Goal: Task Accomplishment & Management: Use online tool/utility

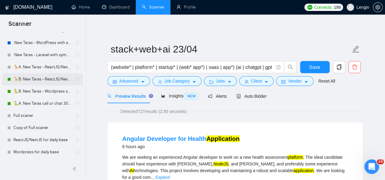
scroll to position [304, 0]
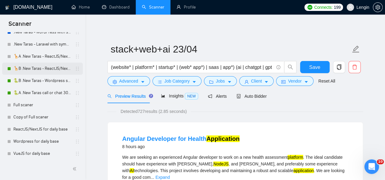
click at [33, 67] on link "🦒B .New Taras - ReactJS/NextJS rel exp 23/04" at bounding box center [42, 69] width 58 height 12
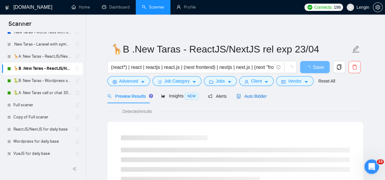
click at [250, 97] on span "Auto Bidder" at bounding box center [251, 96] width 30 height 5
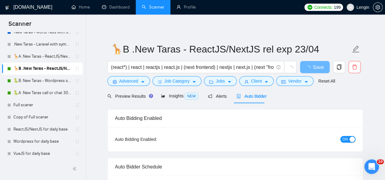
radio input "false"
radio input "true"
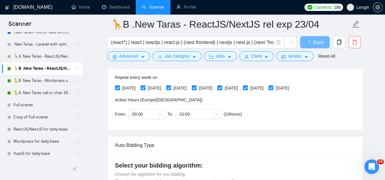
scroll to position [150, 0]
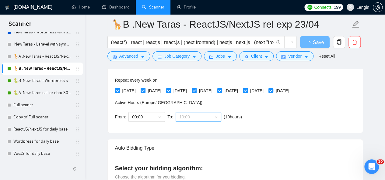
click at [217, 119] on div "10:00" at bounding box center [198, 117] width 46 height 10
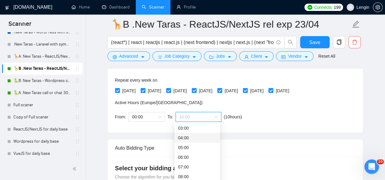
scroll to position [0, 0]
click at [186, 127] on div "00:00 (next day)" at bounding box center [197, 128] width 38 height 7
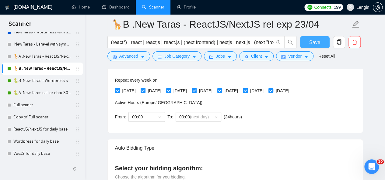
click at [315, 39] on span "Save" at bounding box center [314, 43] width 11 height 8
click at [54, 90] on link "🐍A .New Taras call or chat 30%view 0 reply 23/04" at bounding box center [42, 93] width 58 height 12
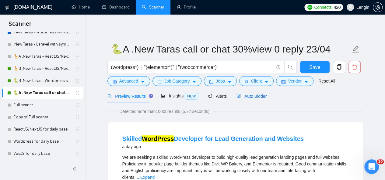
click at [249, 96] on span "Auto Bidder" at bounding box center [251, 96] width 30 height 5
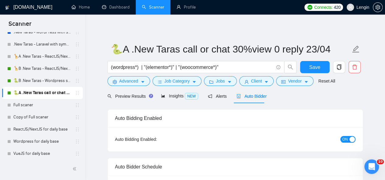
radio input "false"
radio input "true"
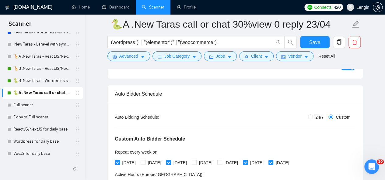
scroll to position [168, 0]
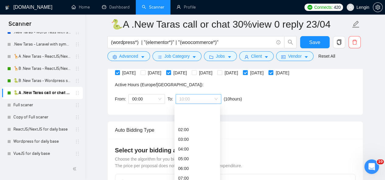
click at [215, 97] on span "10:00" at bounding box center [198, 99] width 38 height 9
click at [185, 108] on div "00:00 (next day)" at bounding box center [197, 110] width 38 height 7
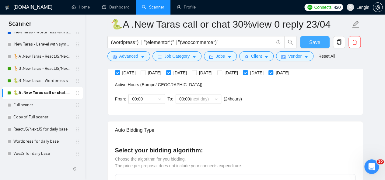
click at [312, 45] on span "Save" at bounding box center [314, 43] width 11 height 8
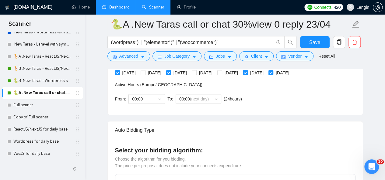
click at [115, 5] on link "Dashboard" at bounding box center [116, 7] width 28 height 5
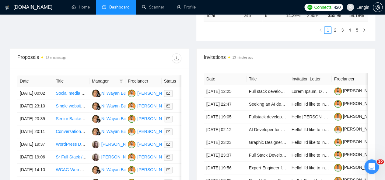
scroll to position [210, 0]
click at [79, 90] on td "Social media designer/manager" at bounding box center [71, 93] width 36 height 13
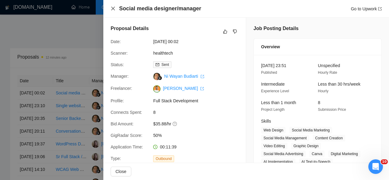
click at [114, 8] on icon "close" at bounding box center [113, 9] width 4 height 4
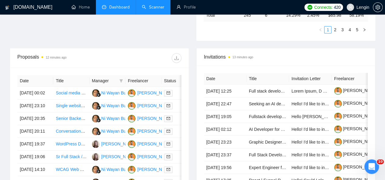
click at [149, 5] on link "Scanner" at bounding box center [153, 7] width 22 height 5
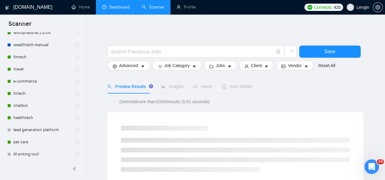
scroll to position [49, 0]
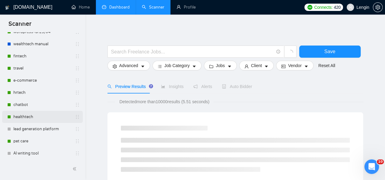
click at [30, 117] on link "healthtech" at bounding box center [42, 117] width 58 height 12
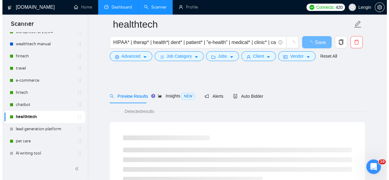
scroll to position [54, 0]
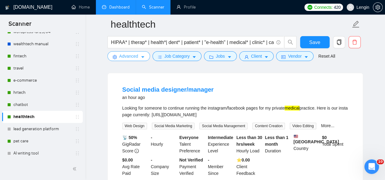
click at [143, 56] on icon "caret-down" at bounding box center [142, 57] width 4 height 4
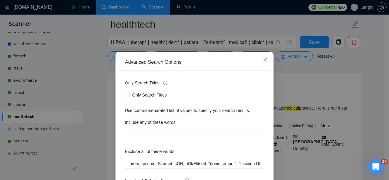
scroll to position [20, 0]
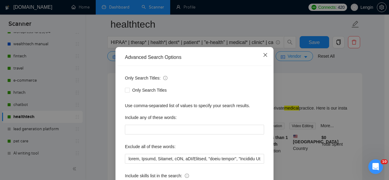
click at [264, 56] on icon "close" at bounding box center [265, 55] width 5 height 5
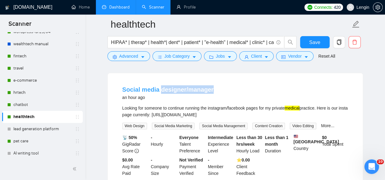
drag, startPoint x: 218, startPoint y: 89, endPoint x: 159, endPoint y: 90, distance: 59.3
click at [159, 90] on div "Social media designer/manager an hour ago" at bounding box center [235, 93] width 226 height 16
copy link "designer/manager"
click at [138, 56] on button "Advanced" at bounding box center [128, 56] width 43 height 10
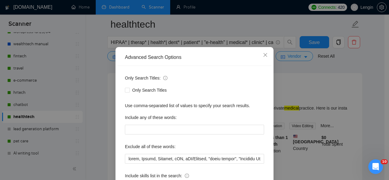
scroll to position [72, 0]
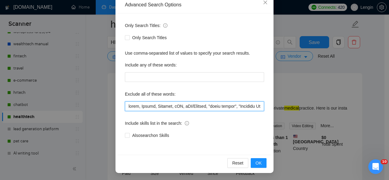
click at [126, 105] on input "text" at bounding box center [194, 107] width 139 height 10
paste input "designer/manager"
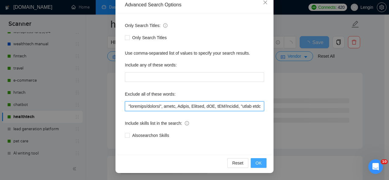
type input ""loremips/dolorsi", ametc, Adipis, Elitsed, dOE, tEM/Incidid, "utlab etdolo", "…"
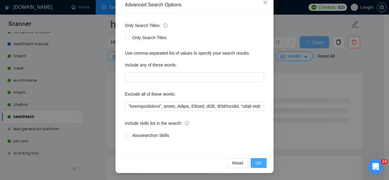
click at [260, 165] on button "OK" at bounding box center [259, 163] width 16 height 10
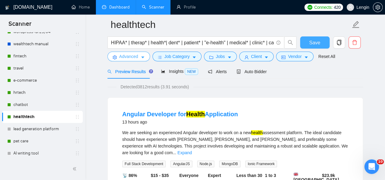
scroll to position [23, 0]
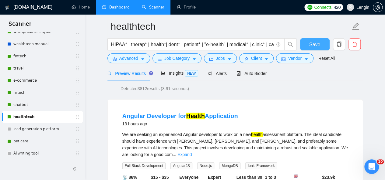
click at [312, 43] on span "Save" at bounding box center [314, 45] width 11 height 8
click at [117, 5] on link "Dashboard" at bounding box center [116, 7] width 28 height 5
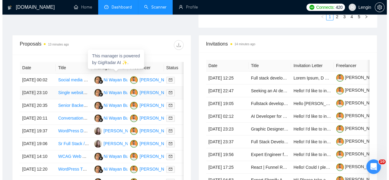
scroll to position [260, 0]
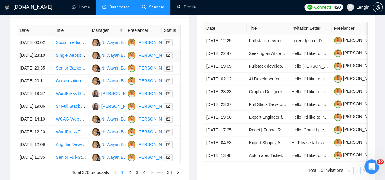
click at [73, 60] on td "Single website for a dog/animal waste" at bounding box center [71, 55] width 36 height 13
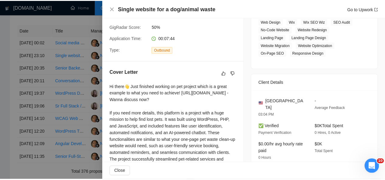
scroll to position [0, 0]
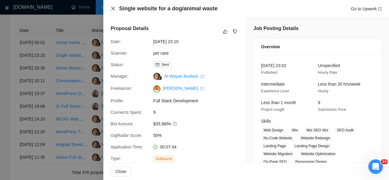
click at [115, 10] on icon "close" at bounding box center [113, 8] width 5 height 5
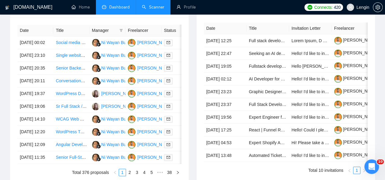
click at [150, 6] on link "Scanner" at bounding box center [153, 7] width 22 height 5
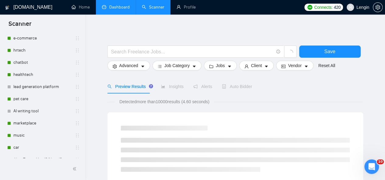
scroll to position [91, 0]
click at [37, 98] on link "pet care" at bounding box center [42, 99] width 58 height 12
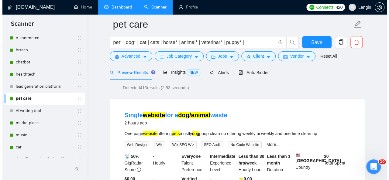
scroll to position [27, 0]
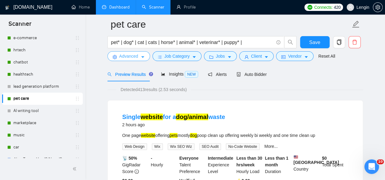
click at [139, 55] on button "Advanced" at bounding box center [128, 56] width 43 height 10
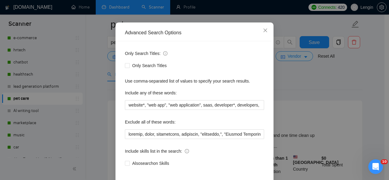
scroll to position [45, 0]
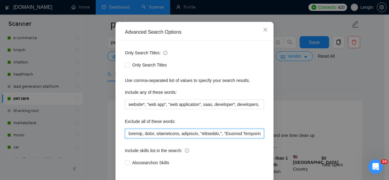
click at [126, 133] on input "text" at bounding box center [194, 134] width 139 height 10
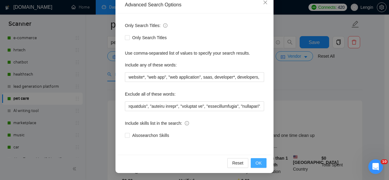
scroll to position [0, 0]
click at [257, 164] on span "OK" at bounding box center [259, 163] width 6 height 7
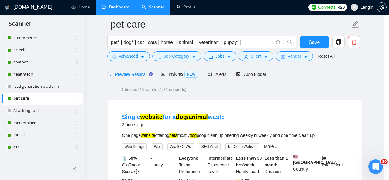
scroll to position [42, 0]
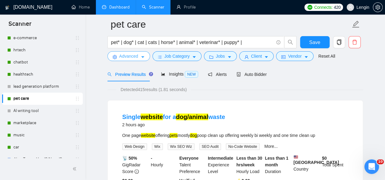
click at [130, 58] on span "Advanced" at bounding box center [128, 56] width 19 height 7
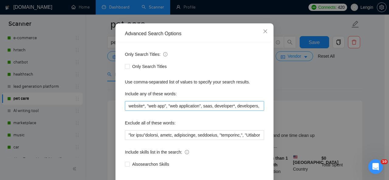
scroll to position [44, 0]
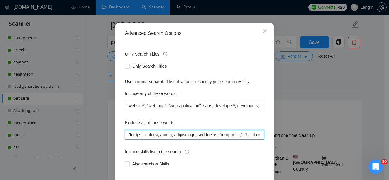
click at [146, 135] on input "text" at bounding box center [194, 135] width 139 height 10
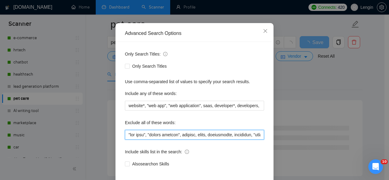
scroll to position [72, 0]
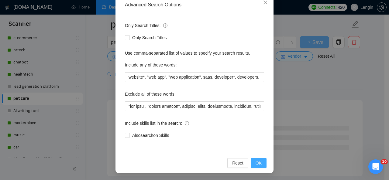
click at [256, 162] on span "OK" at bounding box center [259, 163] width 6 height 7
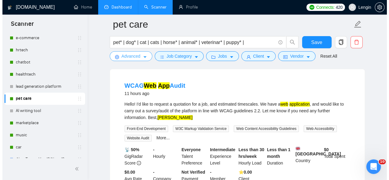
scroll to position [63, 0]
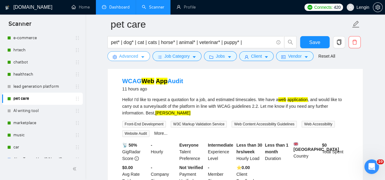
click at [134, 55] on span "Advanced" at bounding box center [128, 56] width 19 height 7
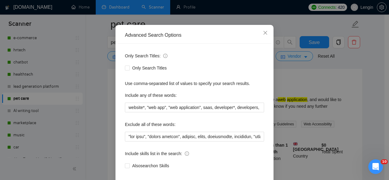
scroll to position [58, 0]
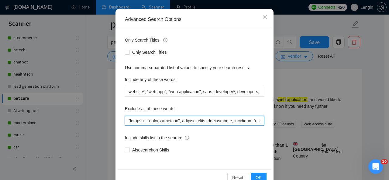
click at [126, 121] on input "text" at bounding box center [194, 121] width 139 height 10
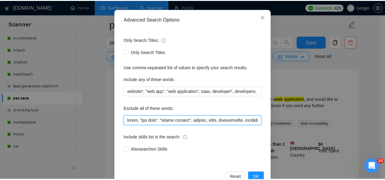
scroll to position [72, 0]
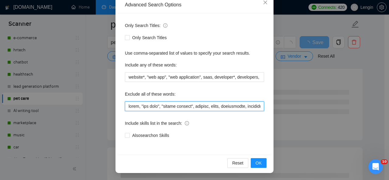
click at [128, 108] on input "text" at bounding box center [194, 107] width 139 height 10
type input "lorem, "ips dolo", "sitame consect", adipisc, elits, doeiusmodte, incididun, "u…"
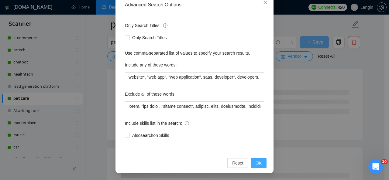
click at [256, 163] on span "OK" at bounding box center [259, 163] width 6 height 7
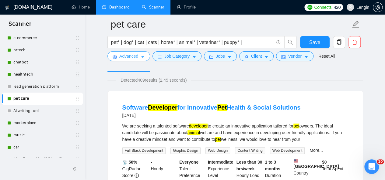
scroll to position [36, 0]
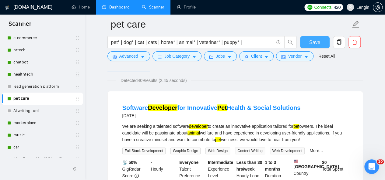
click at [327, 38] on button "Save" at bounding box center [314, 42] width 29 height 12
click at [122, 8] on link "Dashboard" at bounding box center [116, 7] width 28 height 5
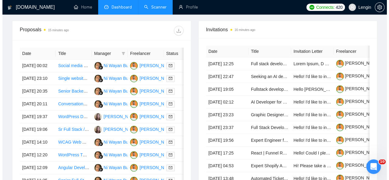
scroll to position [265, 0]
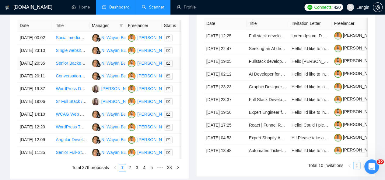
click at [78, 70] on td "Senior Backend Engineer - Healthcare AI Platform" at bounding box center [71, 63] width 36 height 13
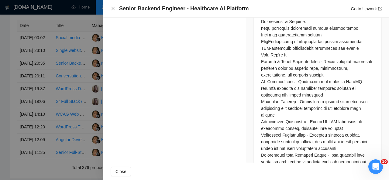
scroll to position [519, 0]
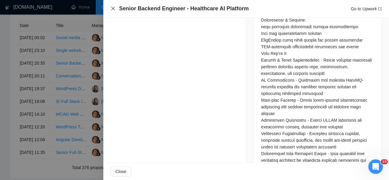
click at [113, 8] on icon "close" at bounding box center [113, 8] width 5 height 5
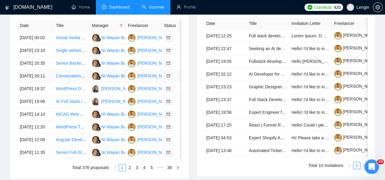
click at [81, 83] on td "Conversational AI Plat" at bounding box center [71, 76] width 36 height 13
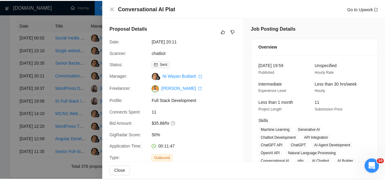
scroll to position [174, 0]
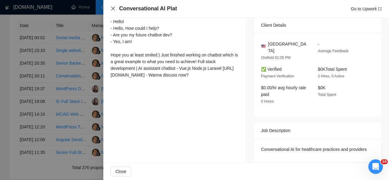
click at [112, 6] on icon "close" at bounding box center [113, 8] width 5 height 5
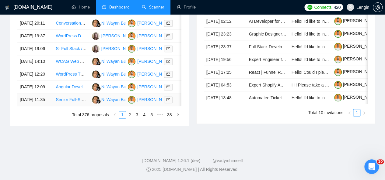
scroll to position [335, 0]
click at [130, 118] on link "2" at bounding box center [129, 115] width 7 height 7
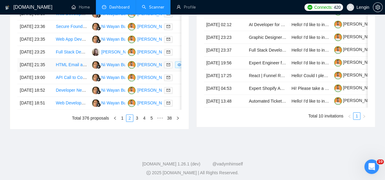
scroll to position [329, 0]
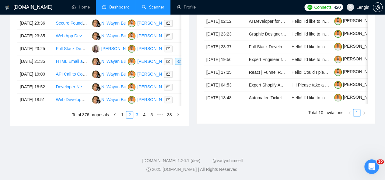
click at [138, 118] on link "3" at bounding box center [136, 115] width 7 height 7
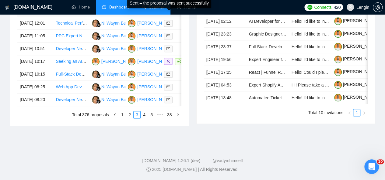
scroll to position [344, 0]
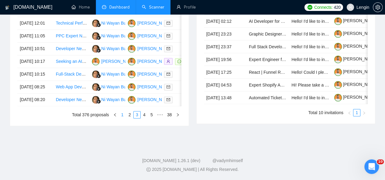
click at [122, 118] on link "1" at bounding box center [122, 115] width 7 height 7
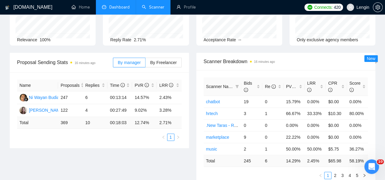
scroll to position [64, 0]
